Goal: Find specific page/section: Find specific page/section

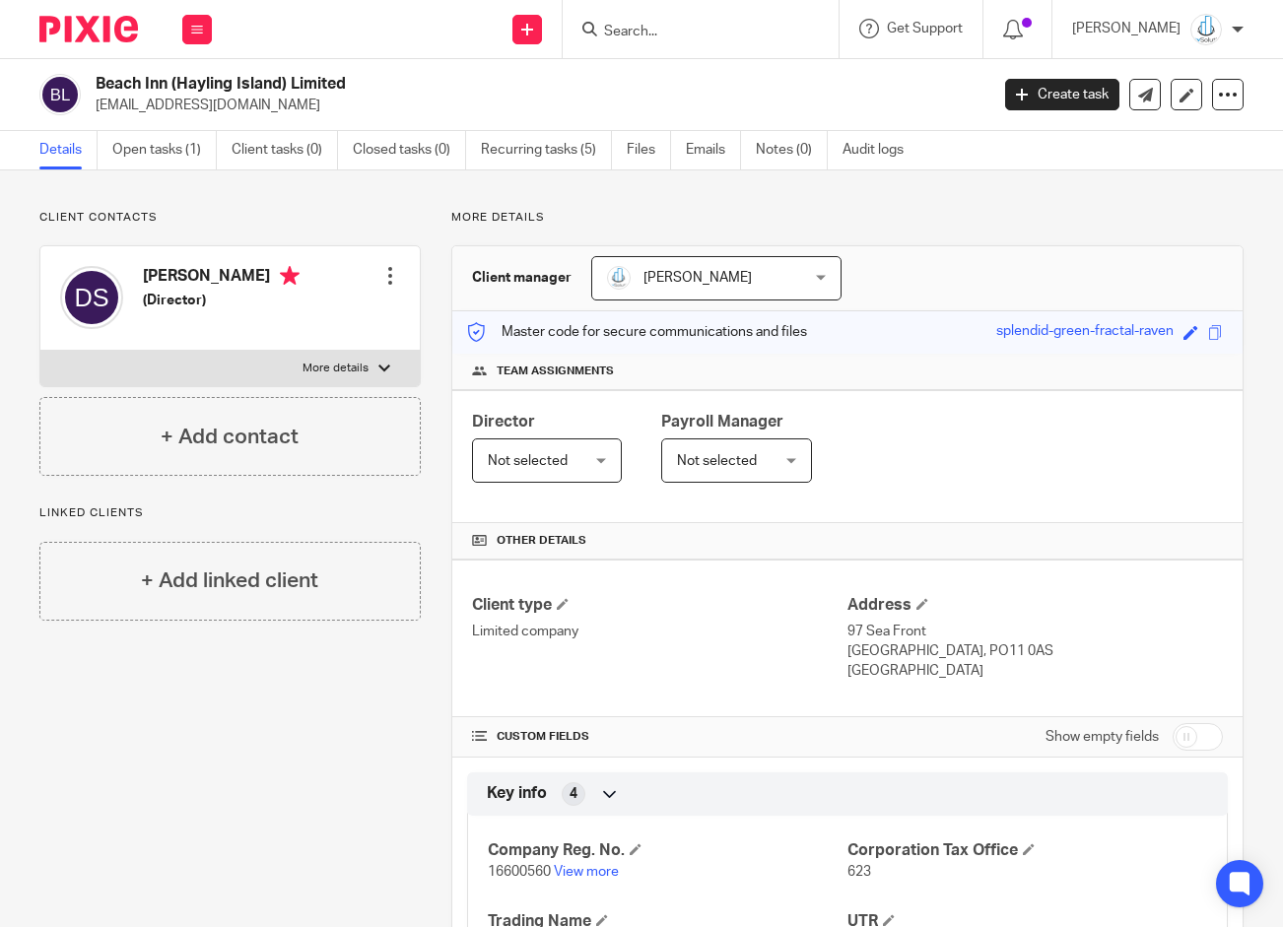
click at [641, 30] on div at bounding box center [697, 29] width 230 height 25
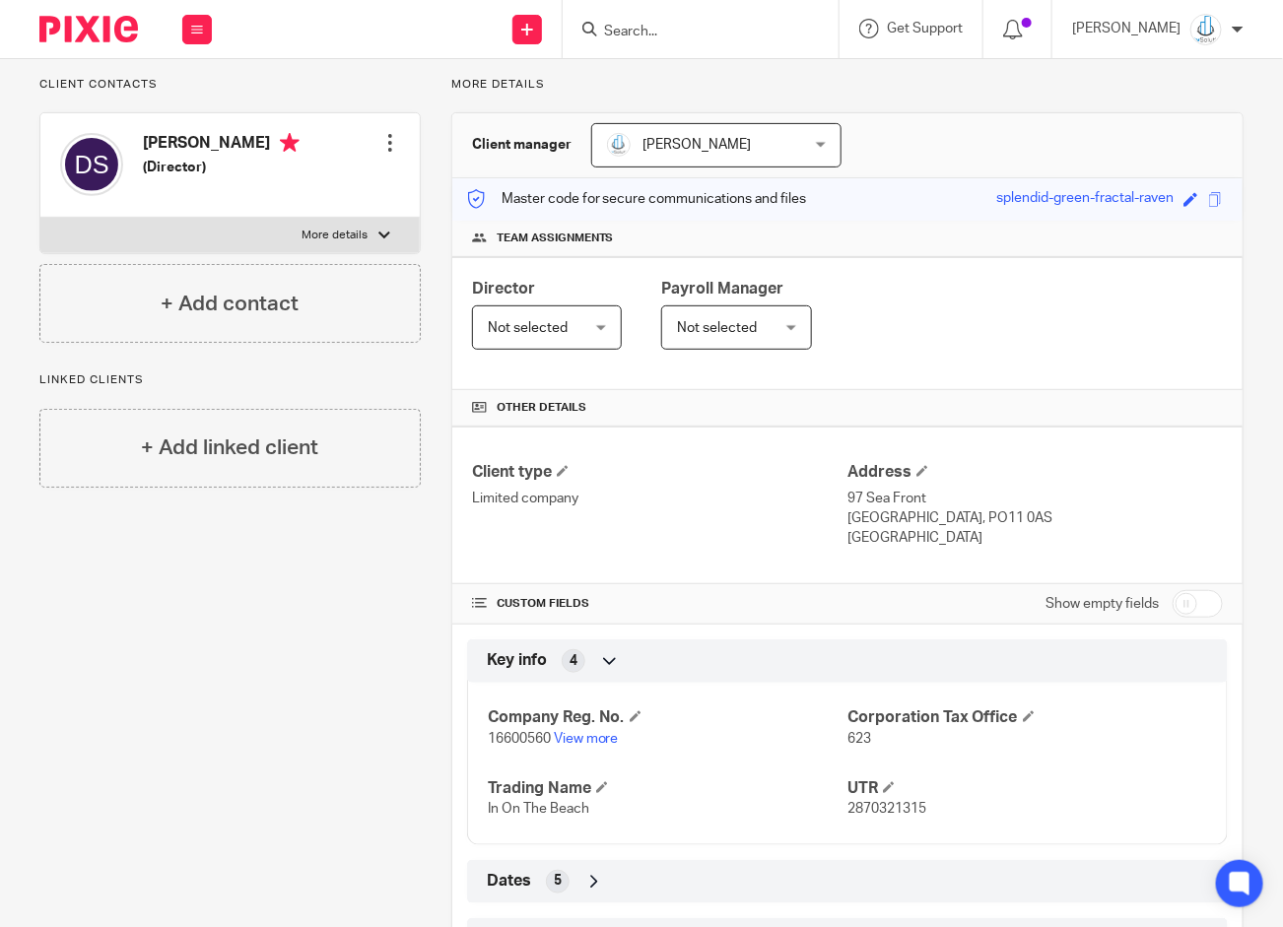
click at [664, 28] on input "Search" at bounding box center [690, 33] width 177 height 18
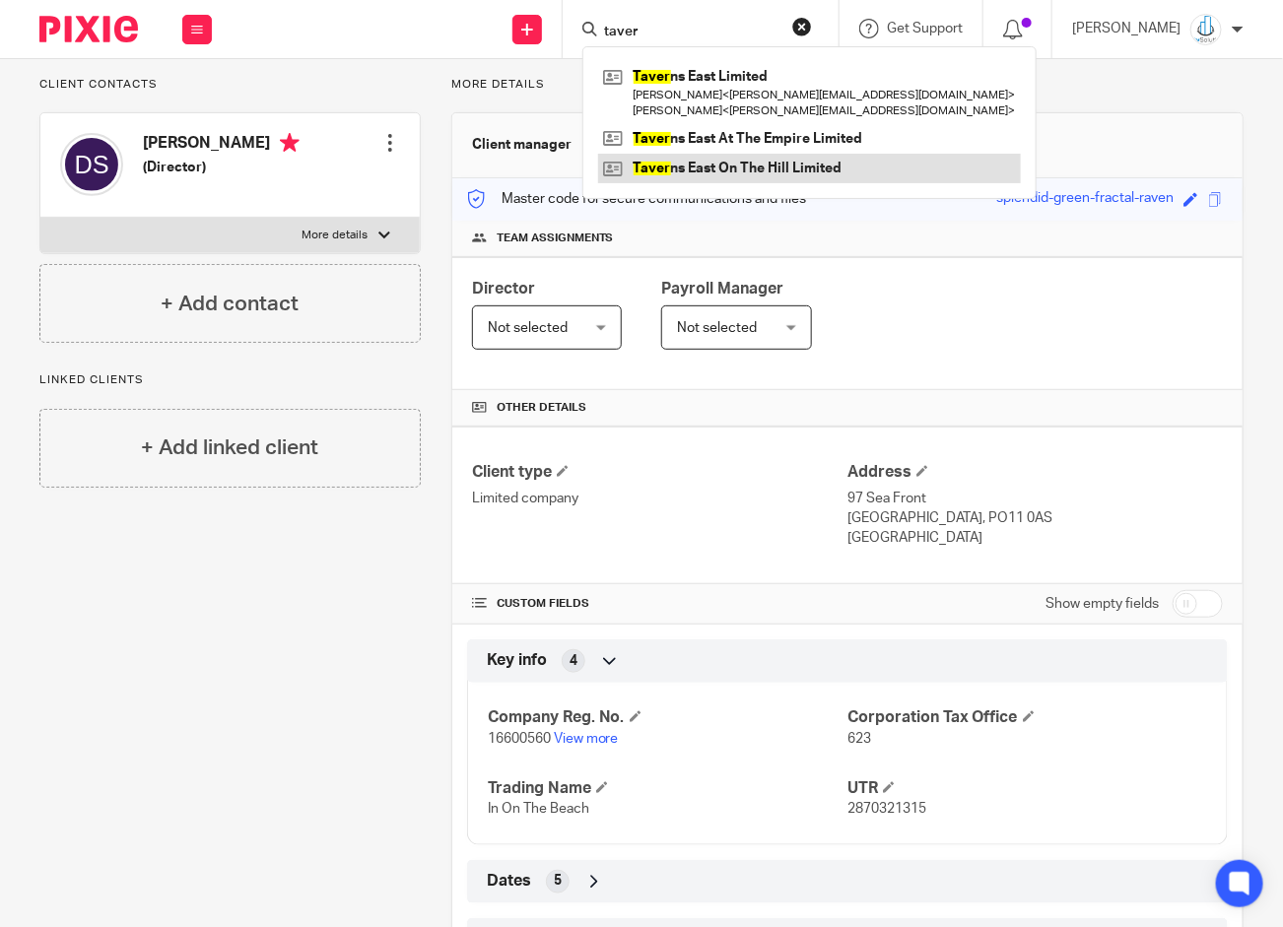
type input "taver"
click at [708, 164] on link at bounding box center [809, 169] width 423 height 30
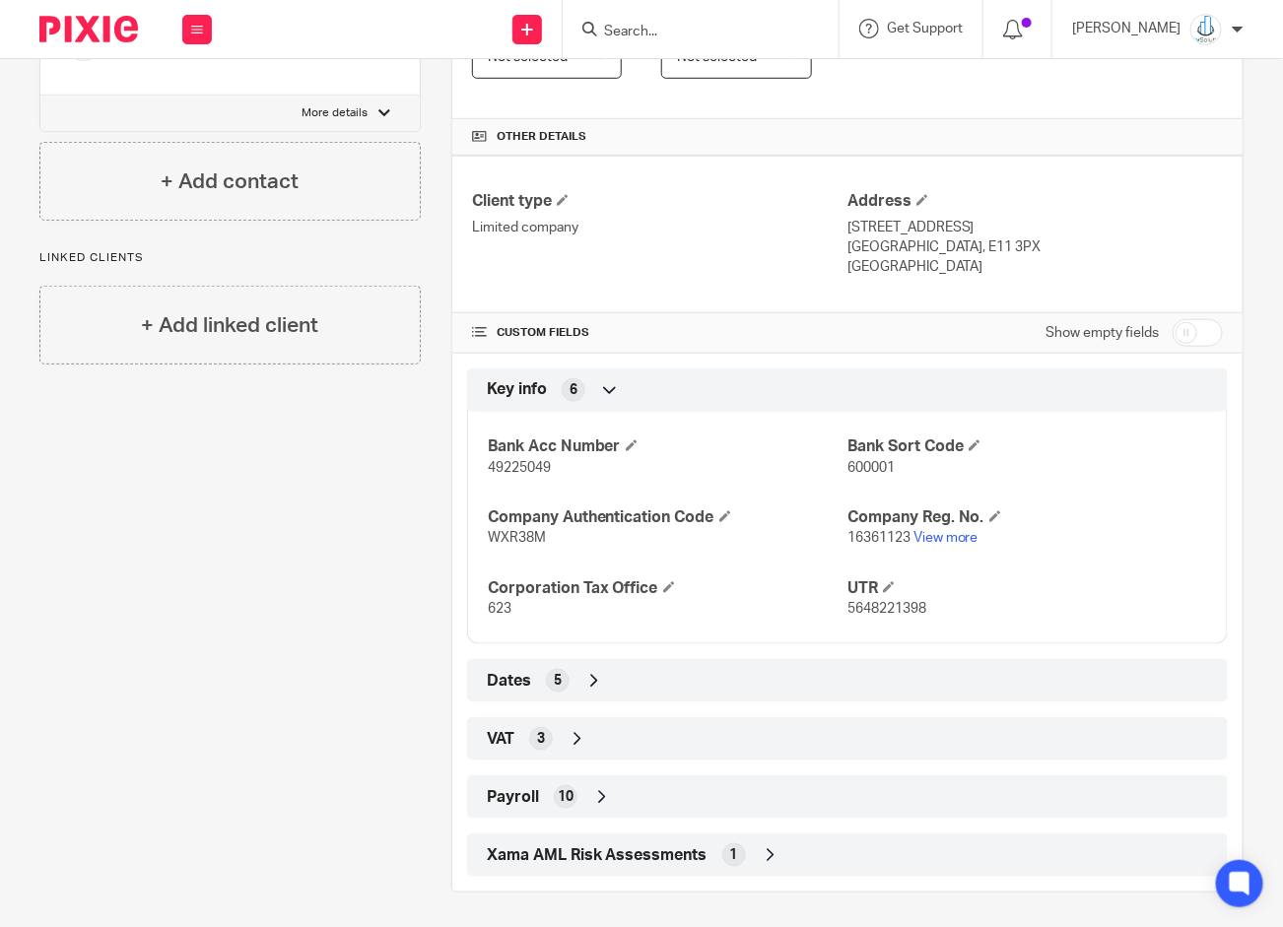
click at [567, 788] on div "10" at bounding box center [566, 797] width 24 height 24
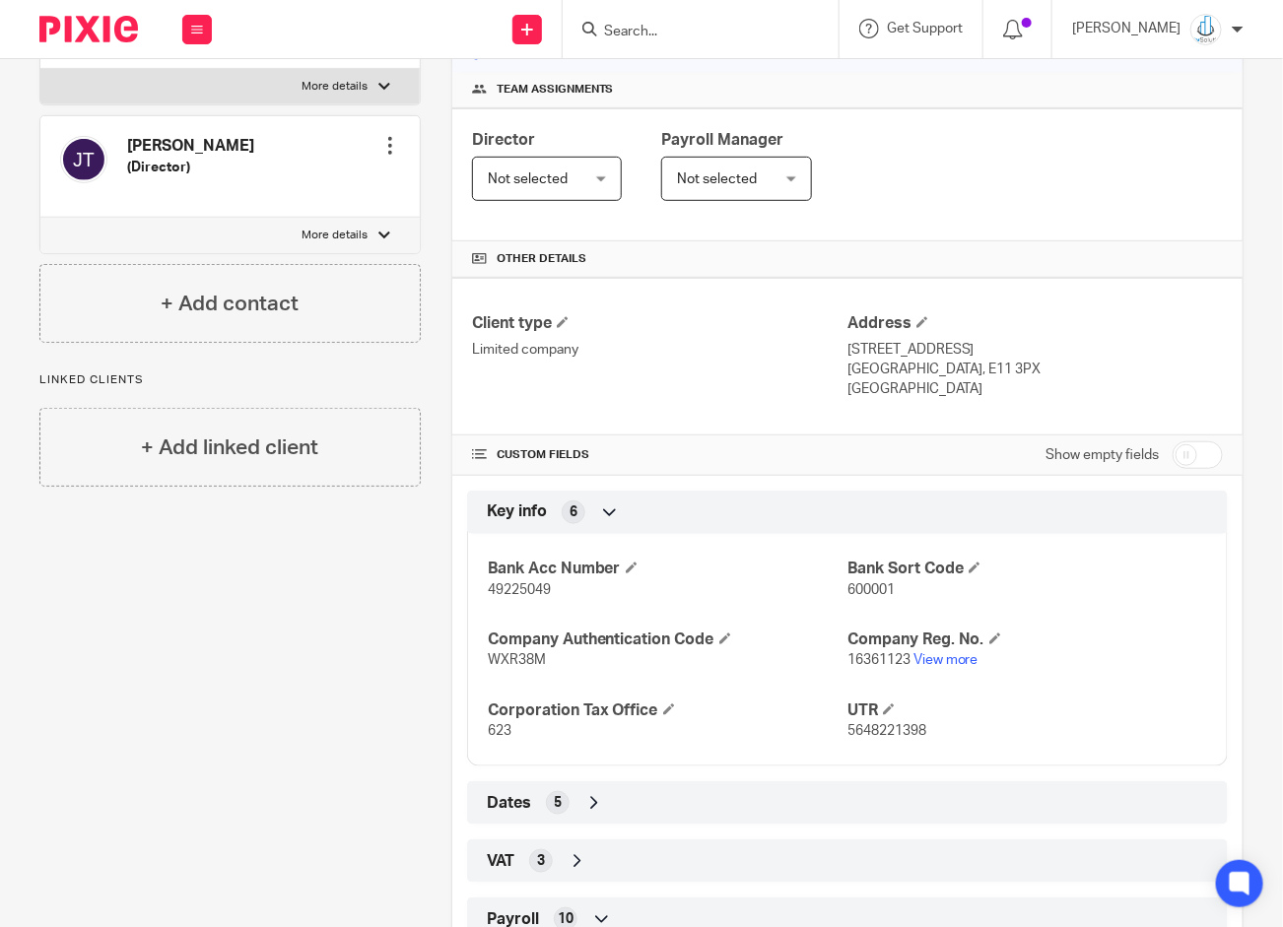
scroll to position [70, 0]
